Goal: Information Seeking & Learning: Learn about a topic

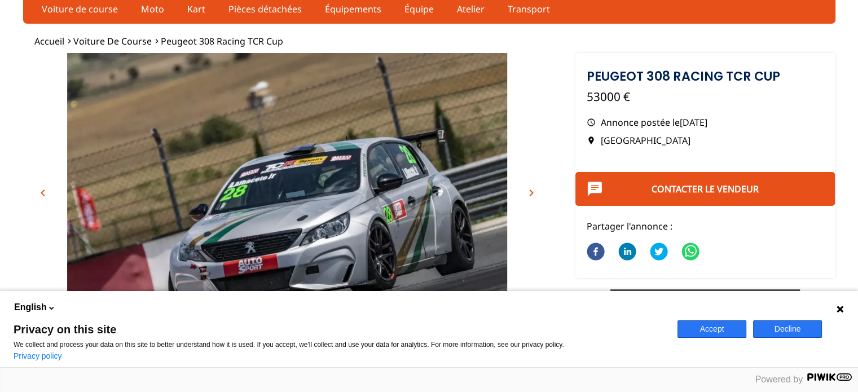
scroll to position [113, 0]
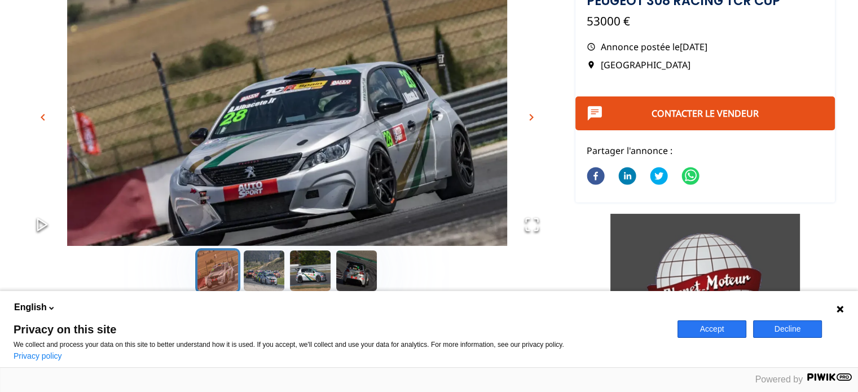
click at [842, 307] on icon at bounding box center [839, 309] width 7 height 7
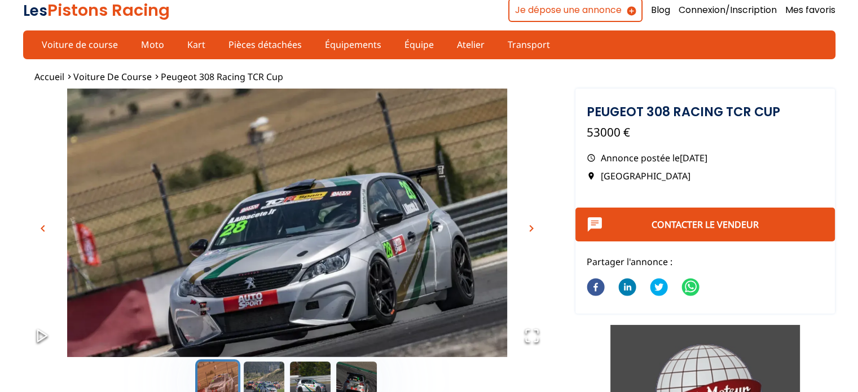
scroll to position [0, 0]
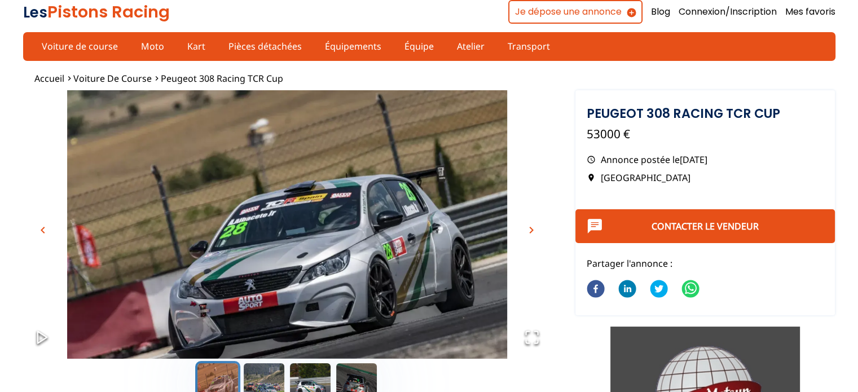
click at [535, 225] on span "chevron_right" at bounding box center [531, 230] width 14 height 14
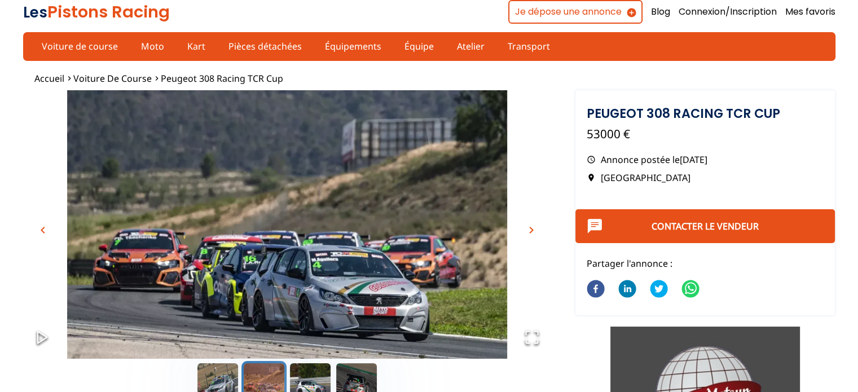
click at [535, 225] on span "chevron_right" at bounding box center [531, 230] width 14 height 14
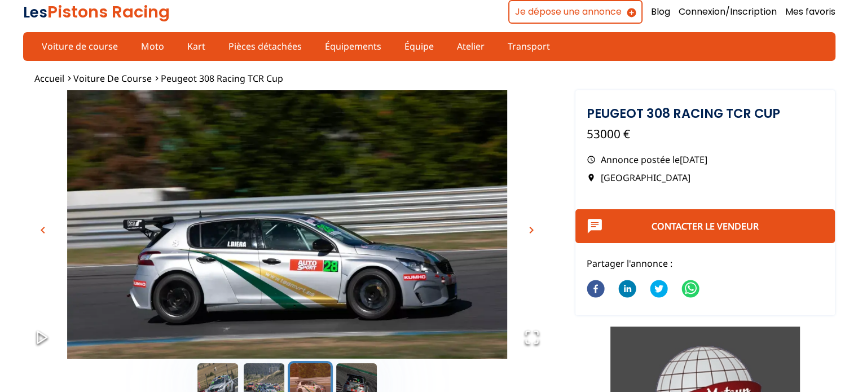
click at [535, 225] on span "chevron_right" at bounding box center [531, 230] width 14 height 14
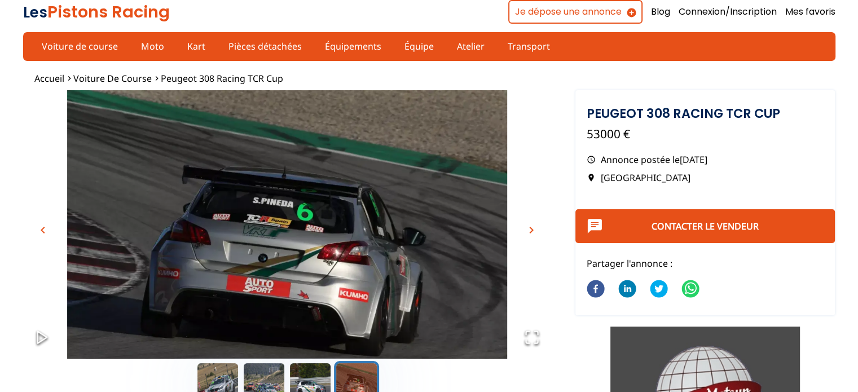
click at [535, 225] on span "chevron_right" at bounding box center [531, 230] width 14 height 14
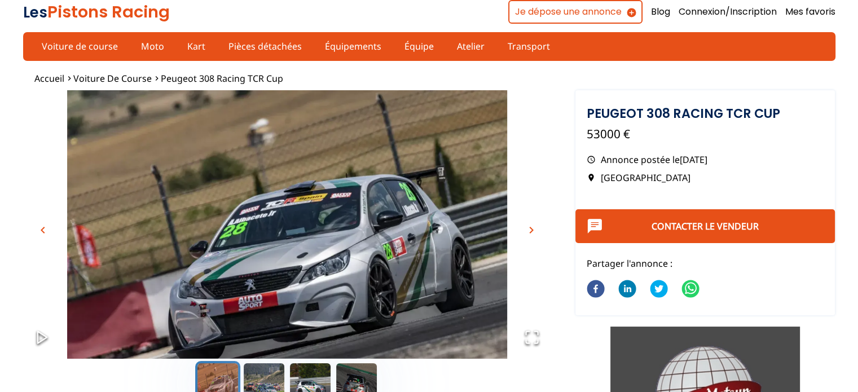
click at [535, 225] on span "chevron_right" at bounding box center [531, 230] width 14 height 14
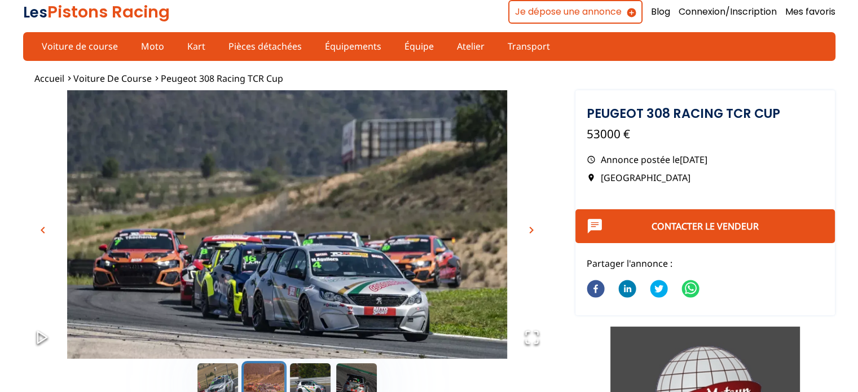
click at [535, 225] on span "chevron_right" at bounding box center [531, 230] width 14 height 14
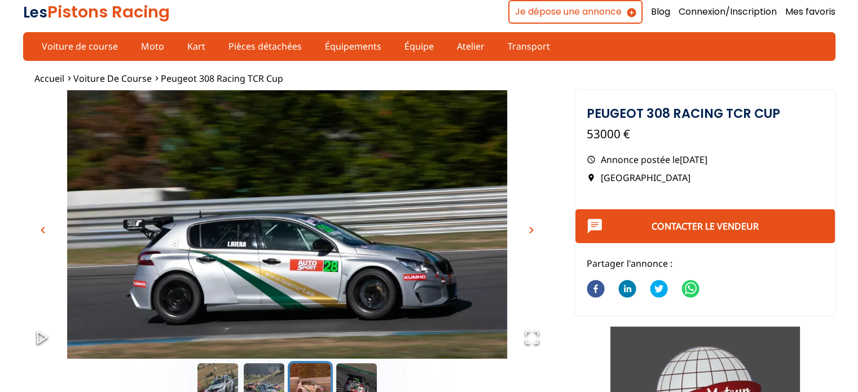
drag, startPoint x: 543, startPoint y: 340, endPoint x: 536, endPoint y: 338, distance: 7.7
click at [540, 340] on button "Open Fullscreen" at bounding box center [532, 338] width 38 height 40
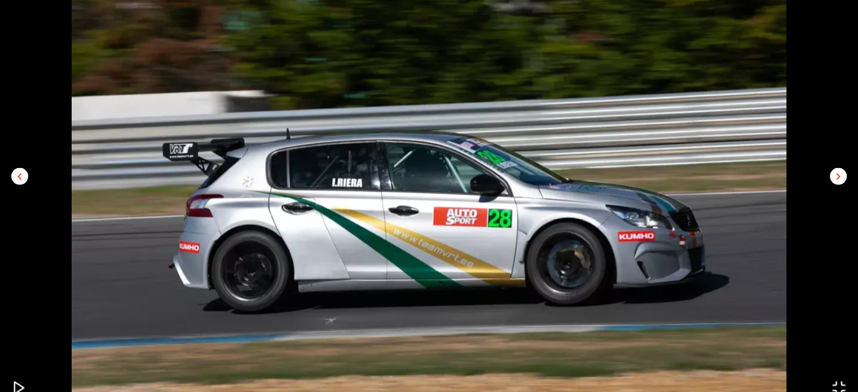
click at [411, 142] on img "Go to Slide 3" at bounding box center [429, 170] width 858 height 477
